Goal: Information Seeking & Learning: Learn about a topic

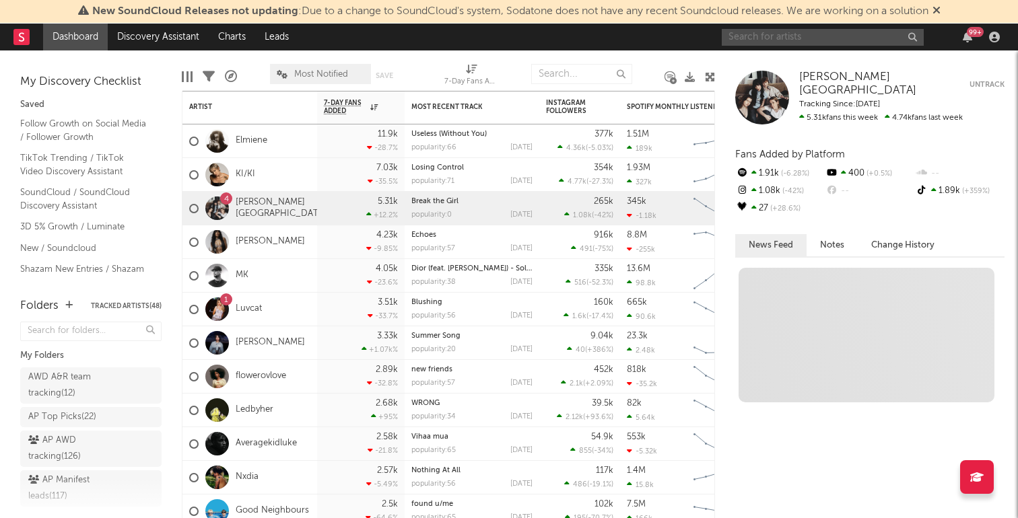
click at [792, 37] on input "text" at bounding box center [823, 37] width 202 height 17
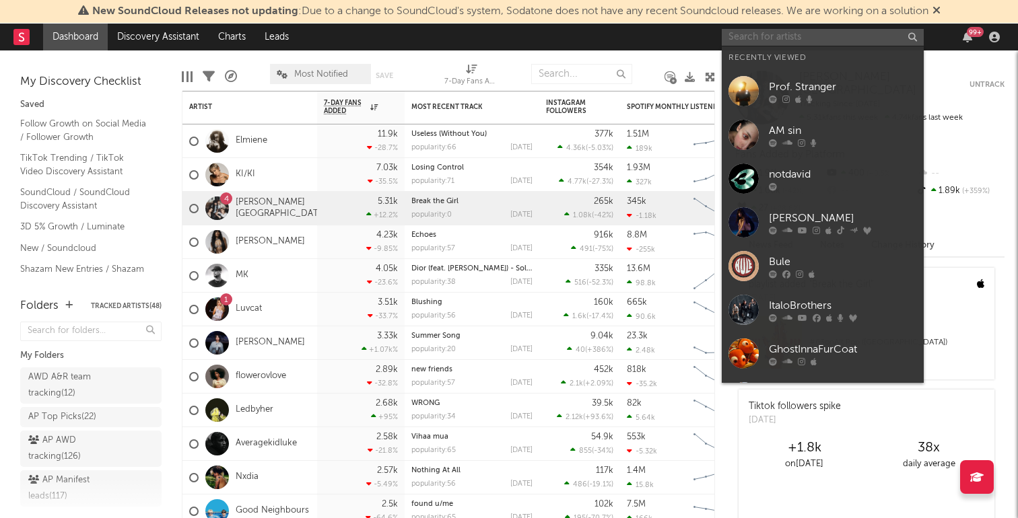
paste input "[URL][DOMAIN_NAME]"
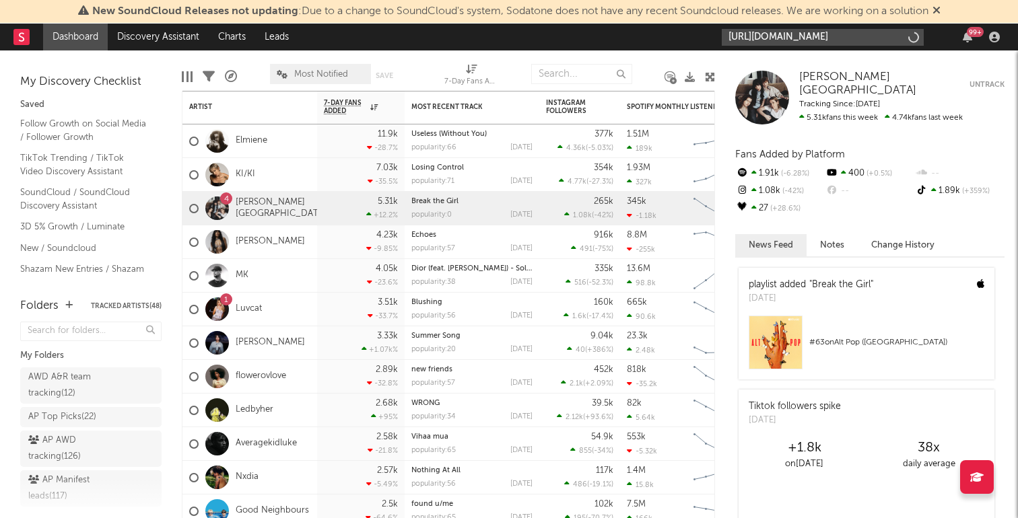
scroll to position [0, 173]
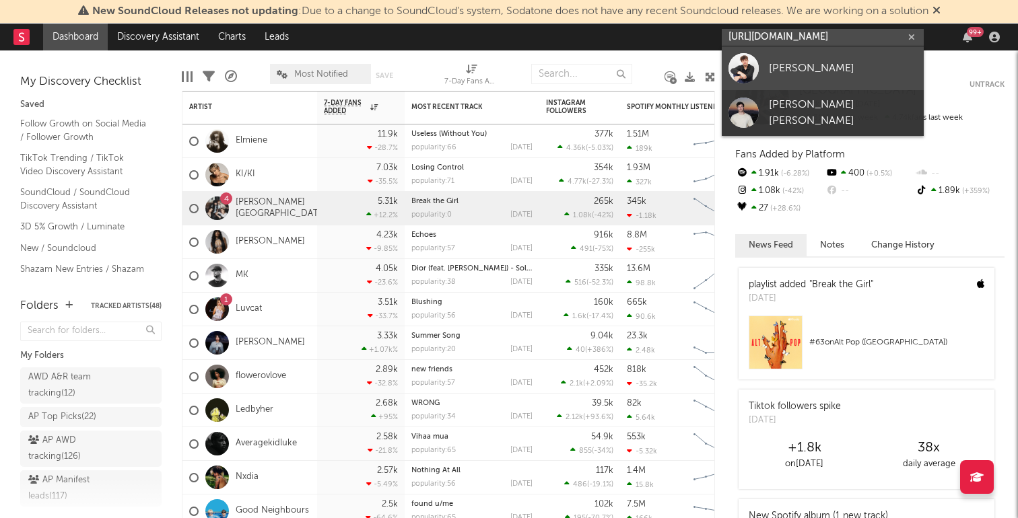
type input "[URL][DOMAIN_NAME]"
click at [791, 61] on div "[PERSON_NAME]" at bounding box center [843, 68] width 148 height 16
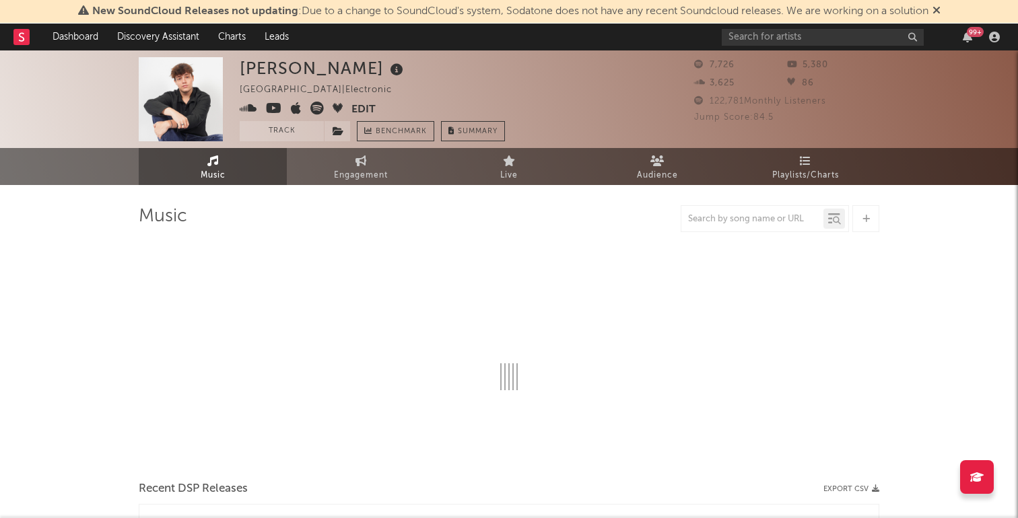
select select "1w"
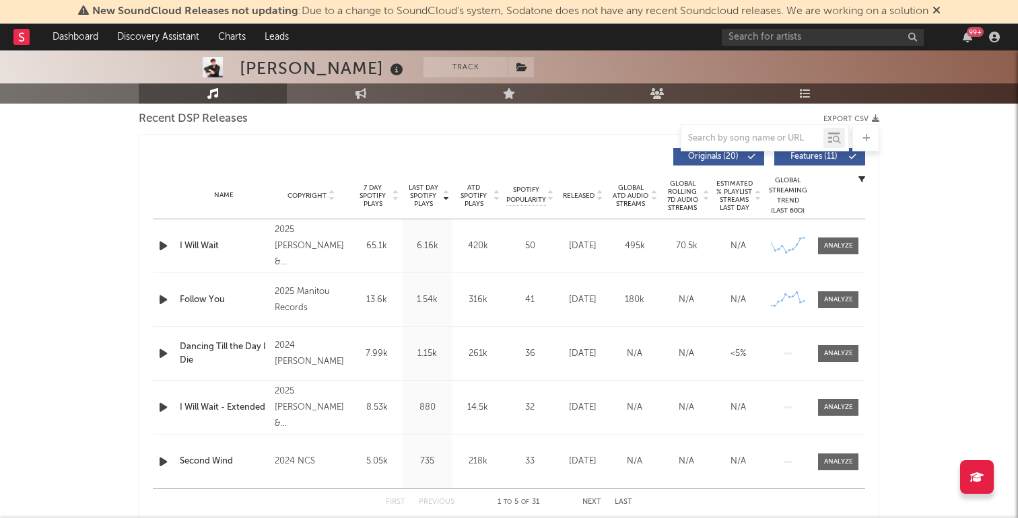
scroll to position [479, 0]
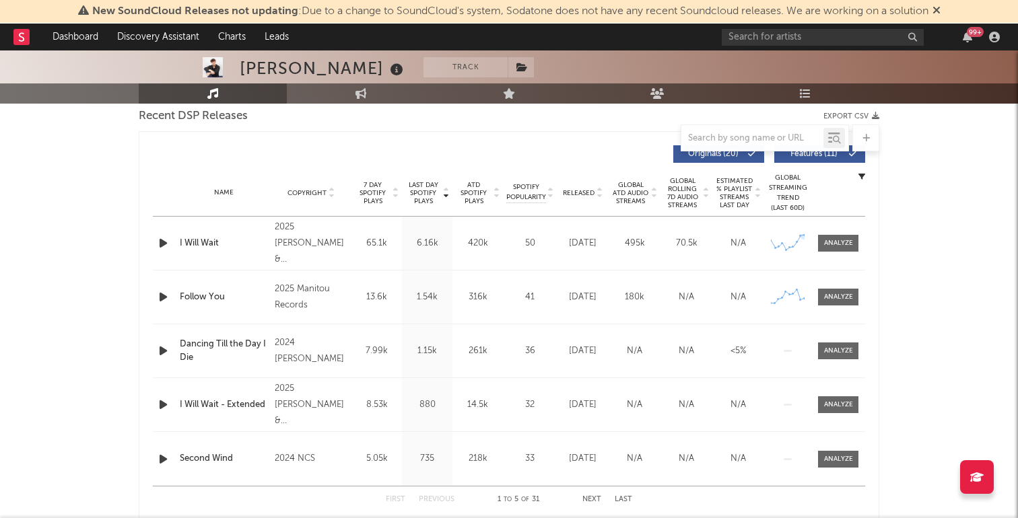
click at [849, 252] on div "Name I Will Wait Copyright 2025 [PERSON_NAME] & [PERSON_NAME] [PERSON_NAME] Lab…" at bounding box center [509, 243] width 712 height 53
click at [848, 243] on div at bounding box center [838, 243] width 29 height 10
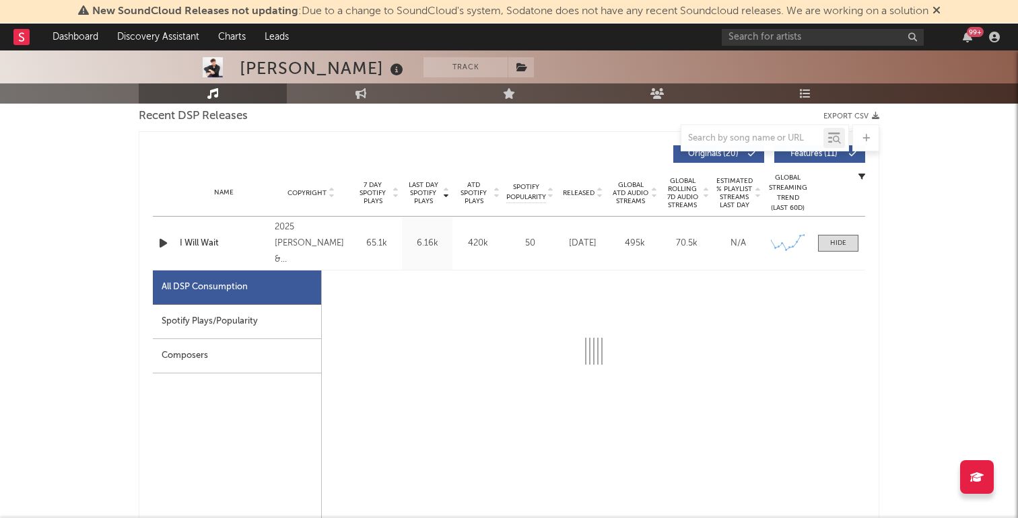
select select "1w"
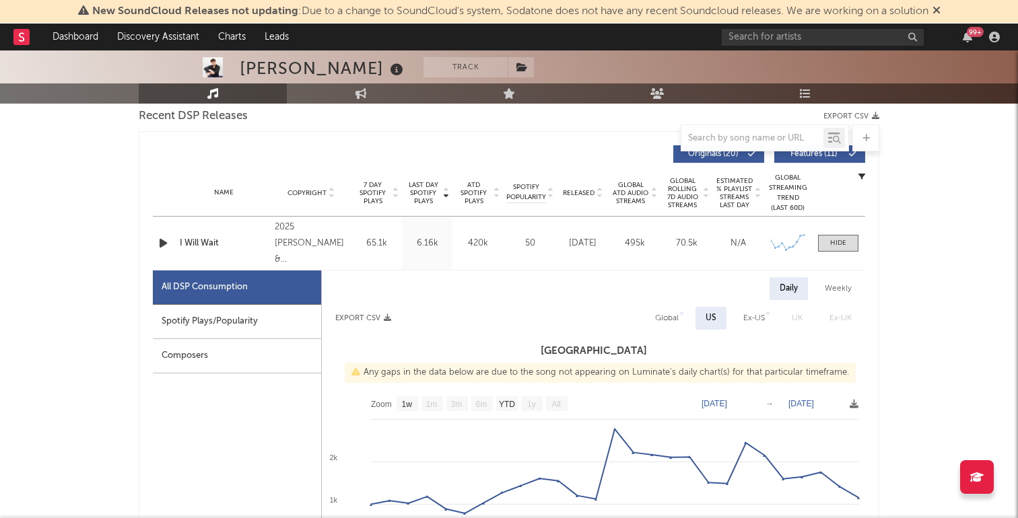
click at [253, 318] on div "Spotify Plays/Popularity" at bounding box center [237, 322] width 168 height 34
select select "1w"
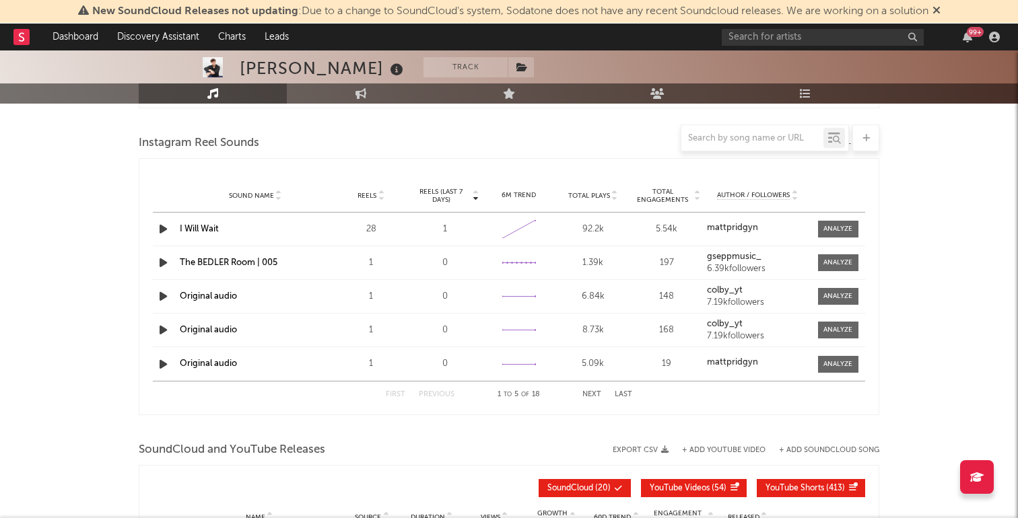
scroll to position [1722, 0]
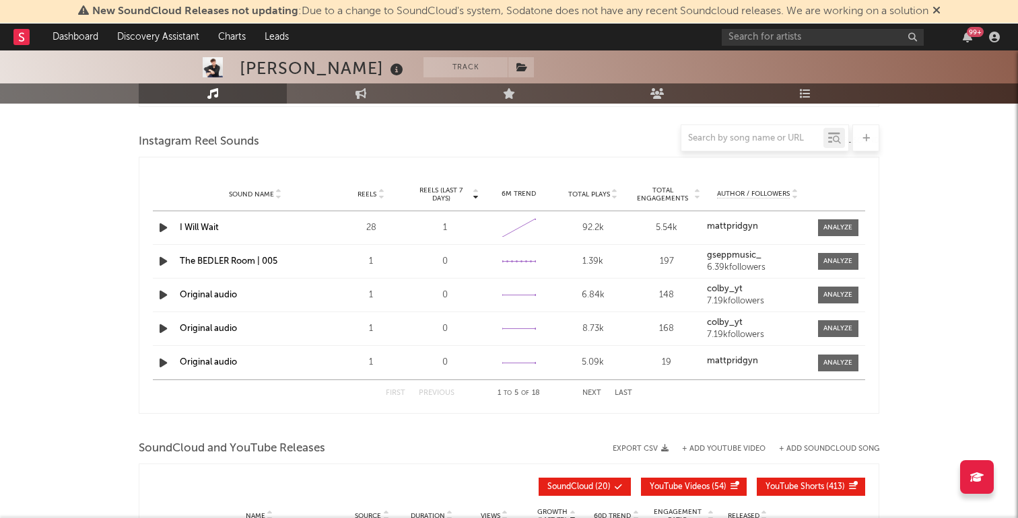
click at [648, 146] on div at bounding box center [509, 138] width 740 height 27
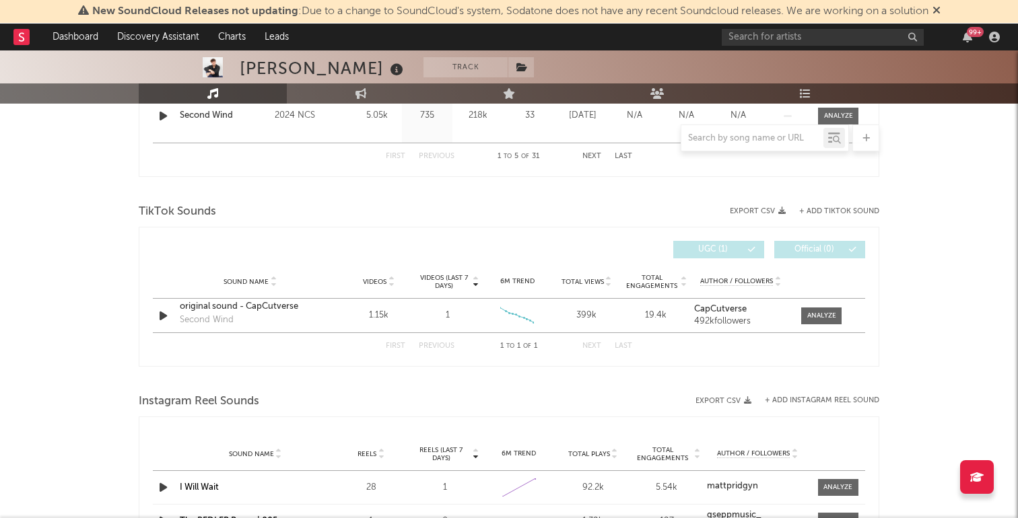
scroll to position [1461, 0]
